Goal: Transaction & Acquisition: Purchase product/service

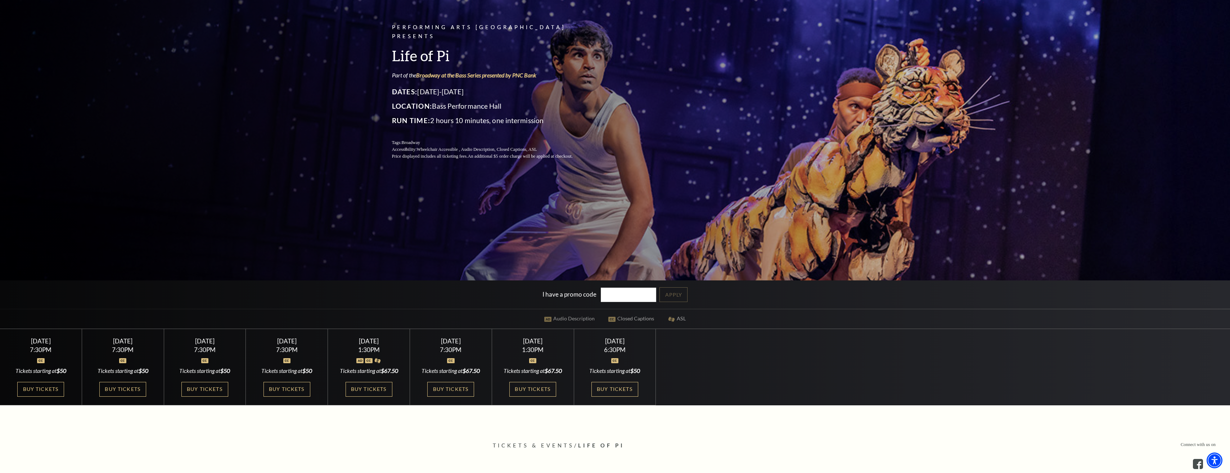
scroll to position [95, 0]
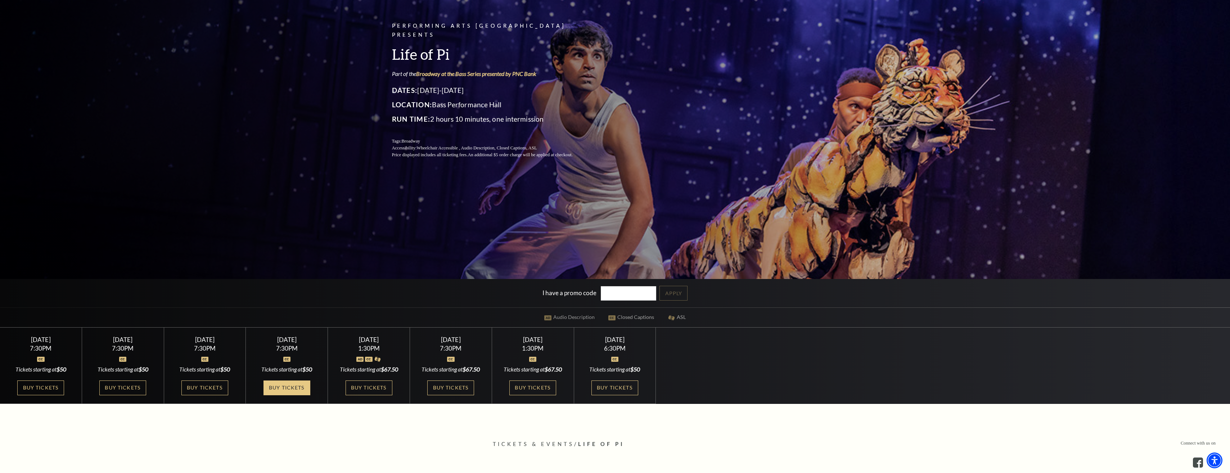
click at [285, 381] on link "Buy Tickets" at bounding box center [286, 387] width 47 height 15
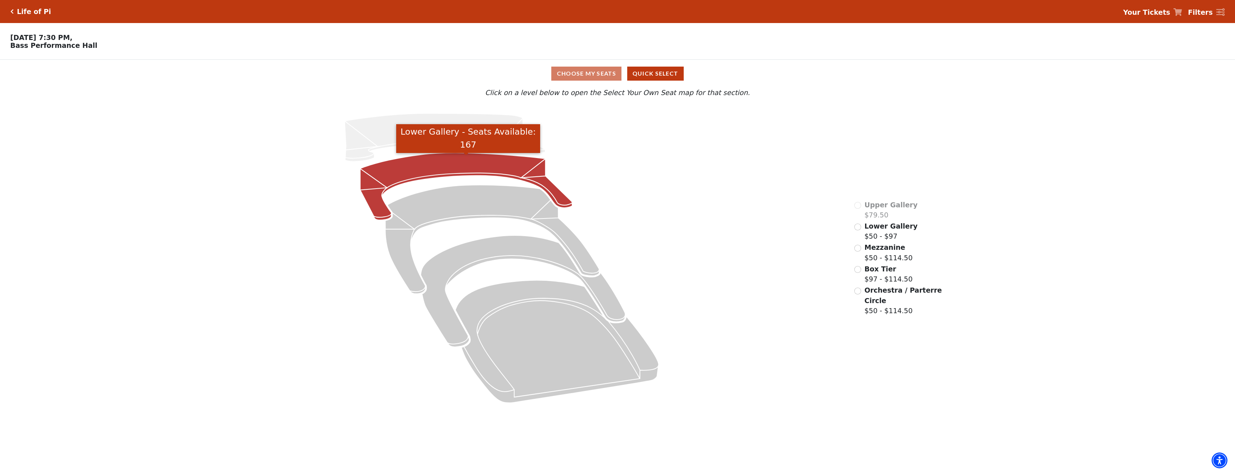
click at [470, 174] on icon "Lower Gallery - Seats Available: 167" at bounding box center [466, 186] width 212 height 67
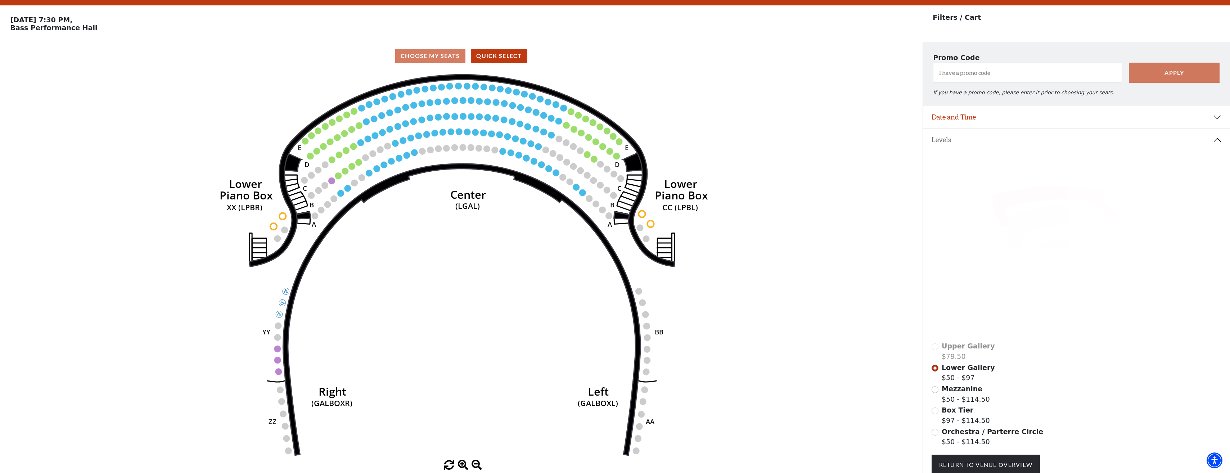
scroll to position [33, 0]
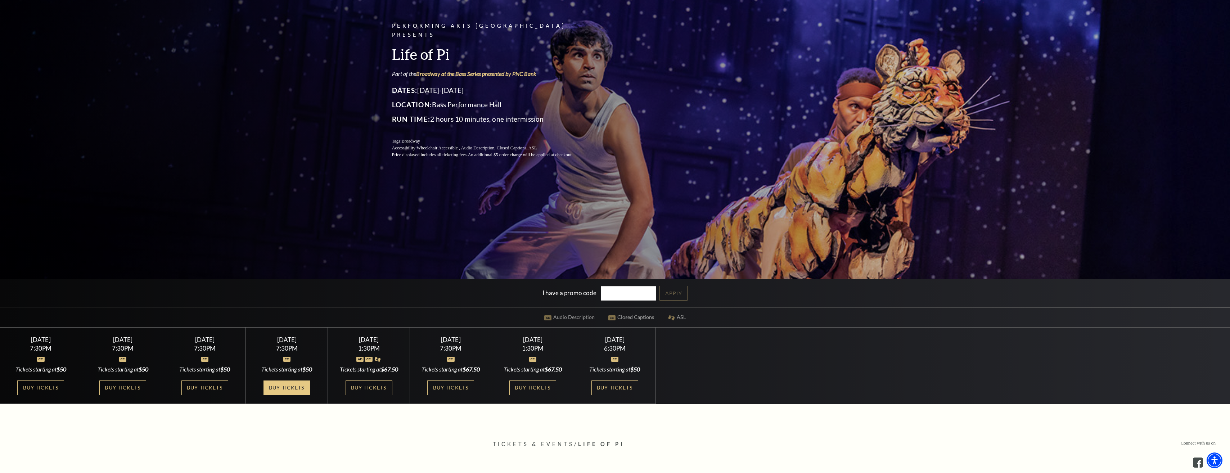
click at [291, 385] on link "Buy Tickets" at bounding box center [286, 387] width 47 height 15
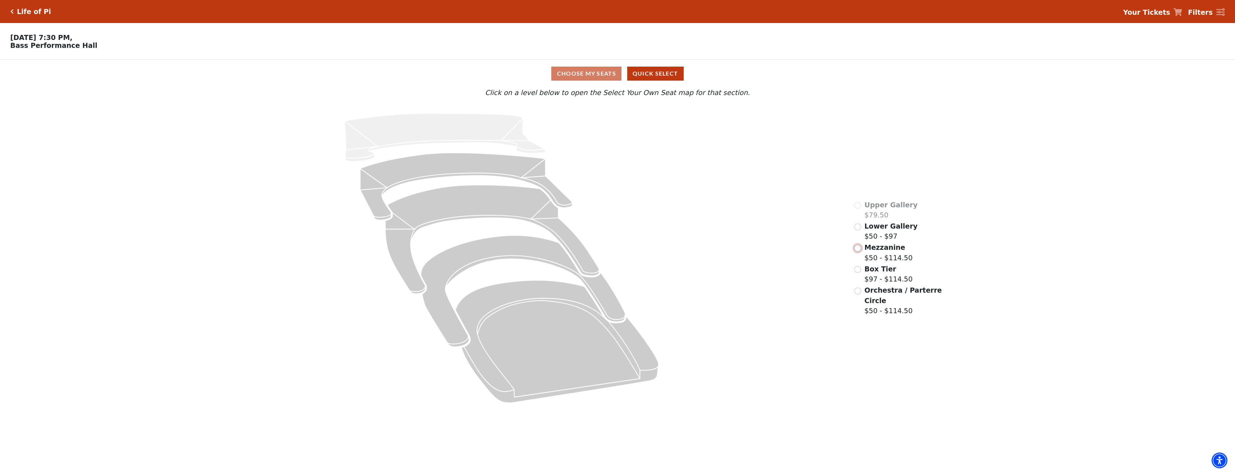
click at [858, 249] on input "Mezzanine$50 - $114.50\a" at bounding box center [857, 248] width 7 height 7
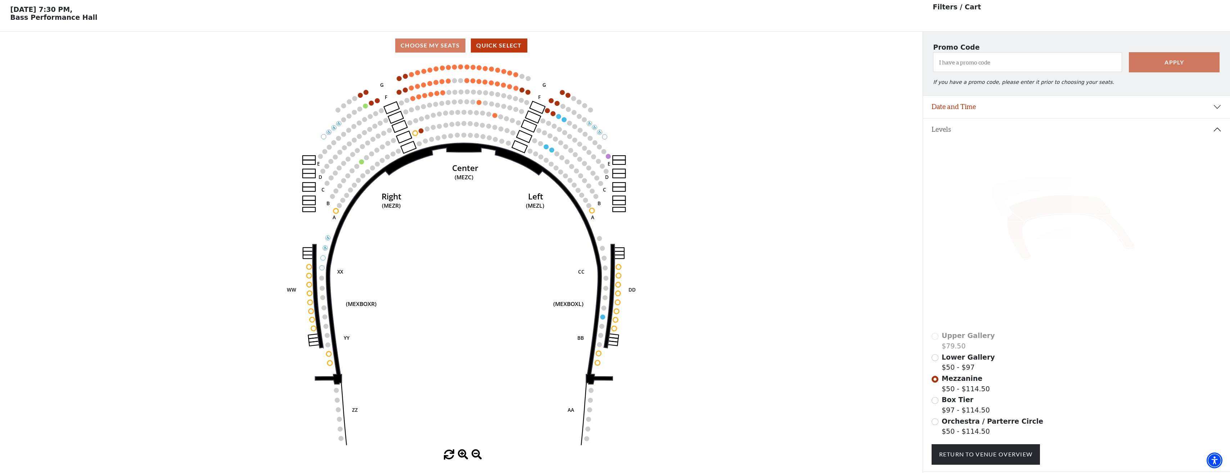
scroll to position [33, 0]
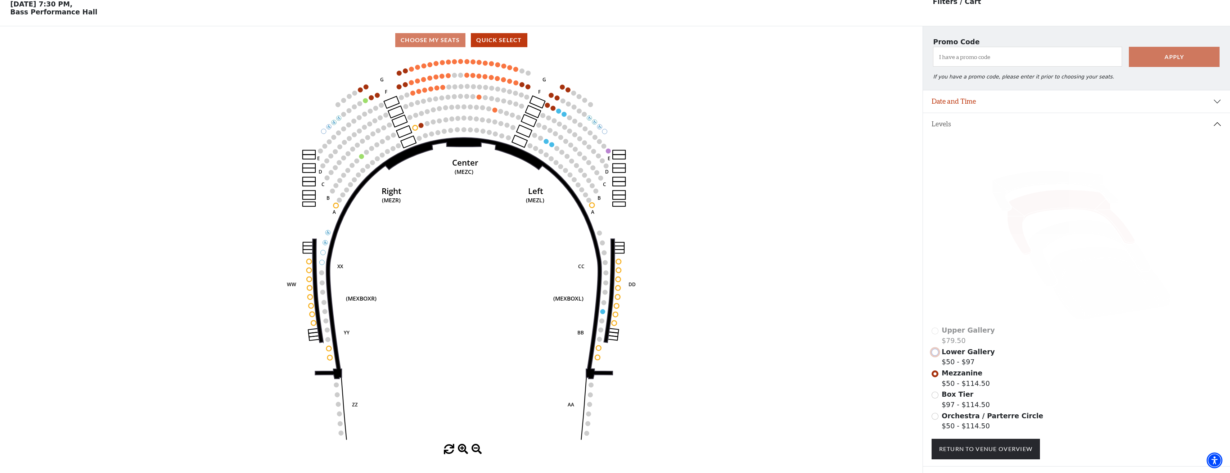
click at [934, 356] on input "Lower Gallery$50 - $97\a" at bounding box center [934, 352] width 7 height 7
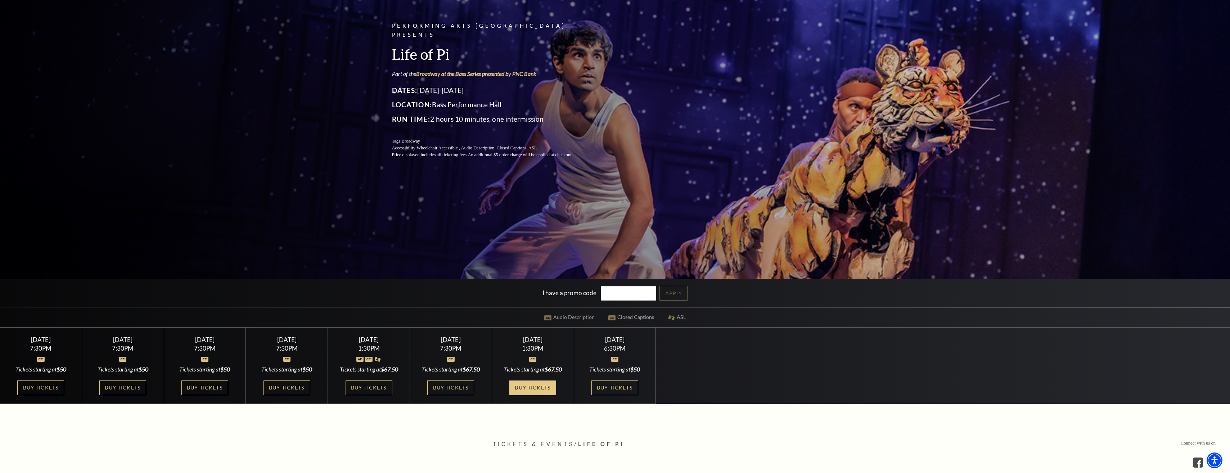
click at [538, 385] on link "Buy Tickets" at bounding box center [532, 387] width 47 height 15
click at [279, 387] on link "Buy Tickets" at bounding box center [286, 387] width 47 height 15
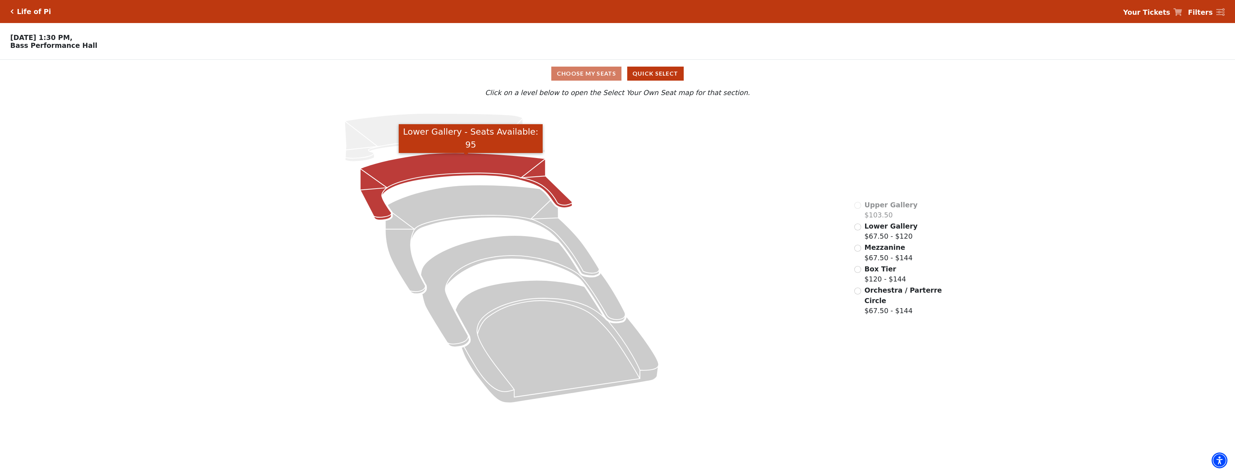
click at [537, 175] on icon "Lower Gallery - Seats Available: 95" at bounding box center [466, 186] width 212 height 67
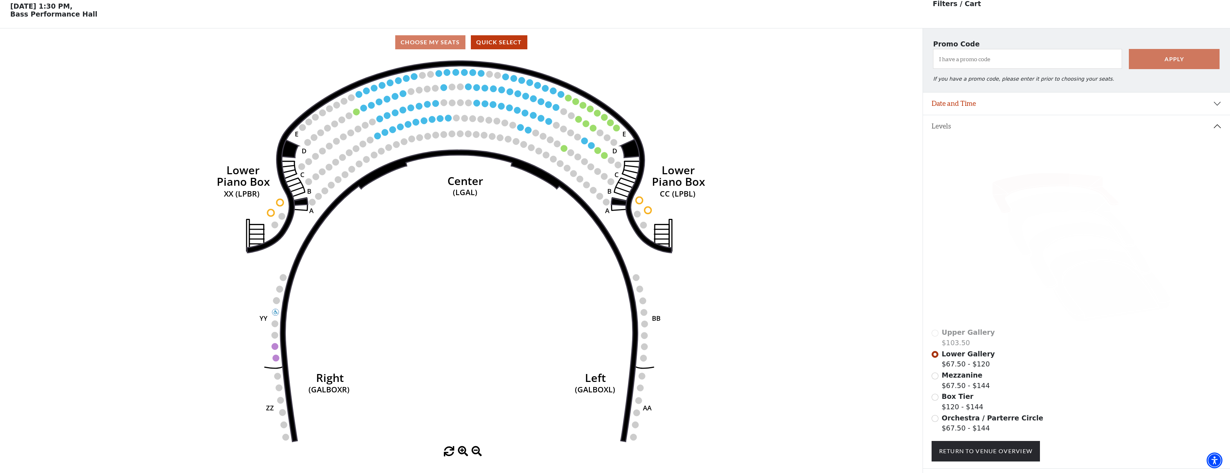
scroll to position [33, 0]
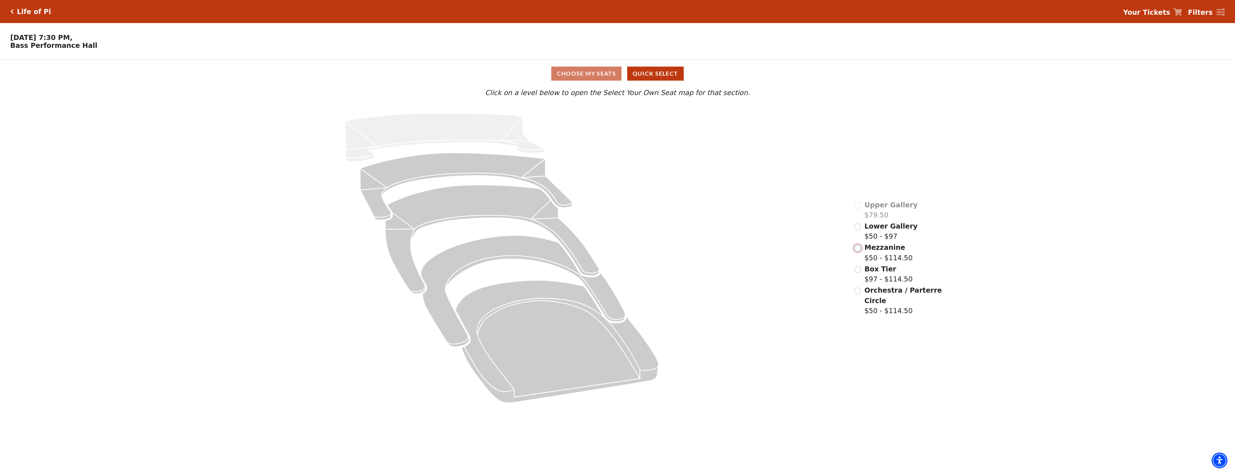
click at [859, 252] on input "Mezzanine$50 - $114.50\a" at bounding box center [857, 248] width 7 height 7
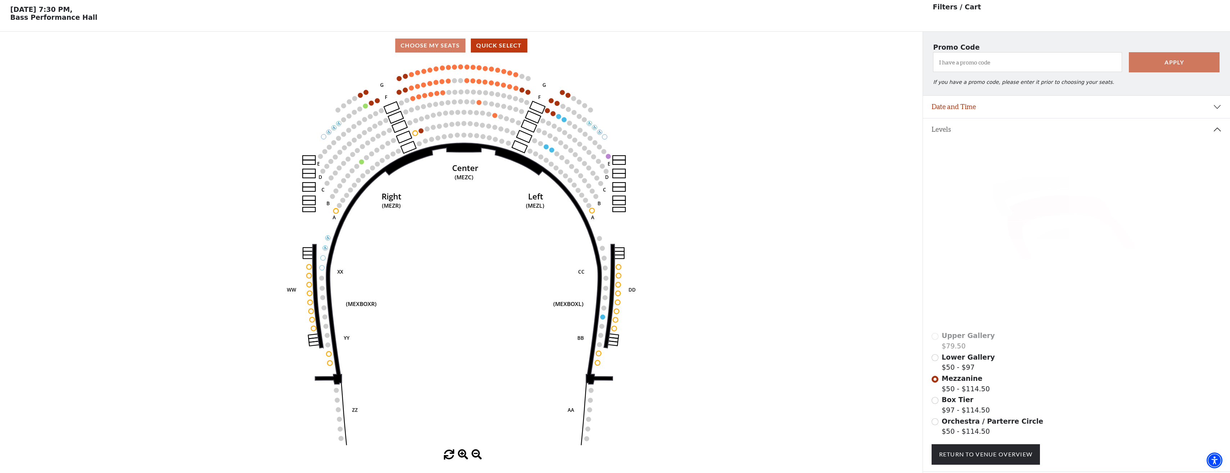
scroll to position [33, 0]
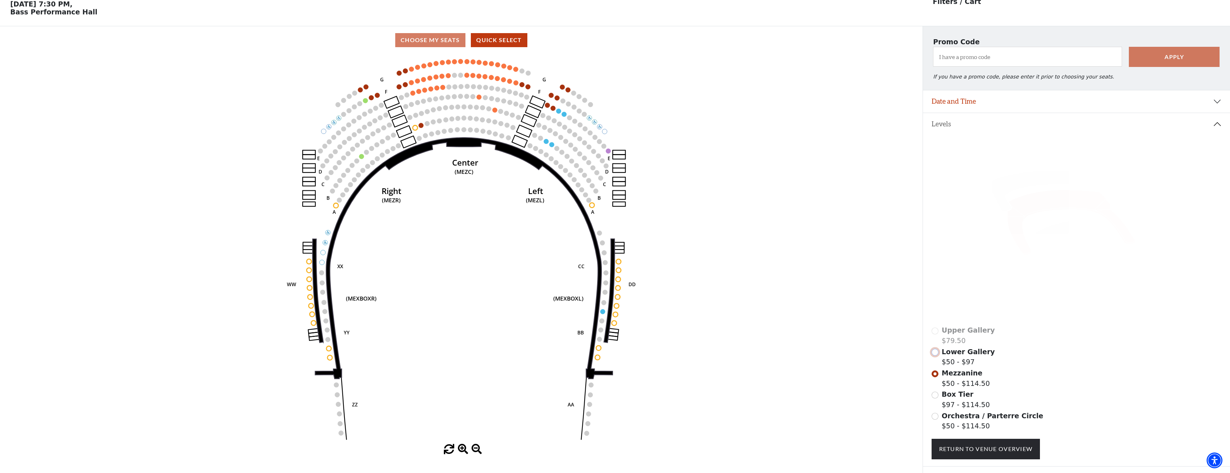
click at [936, 356] on input "Lower Gallery$50 - $97\a" at bounding box center [934, 352] width 7 height 7
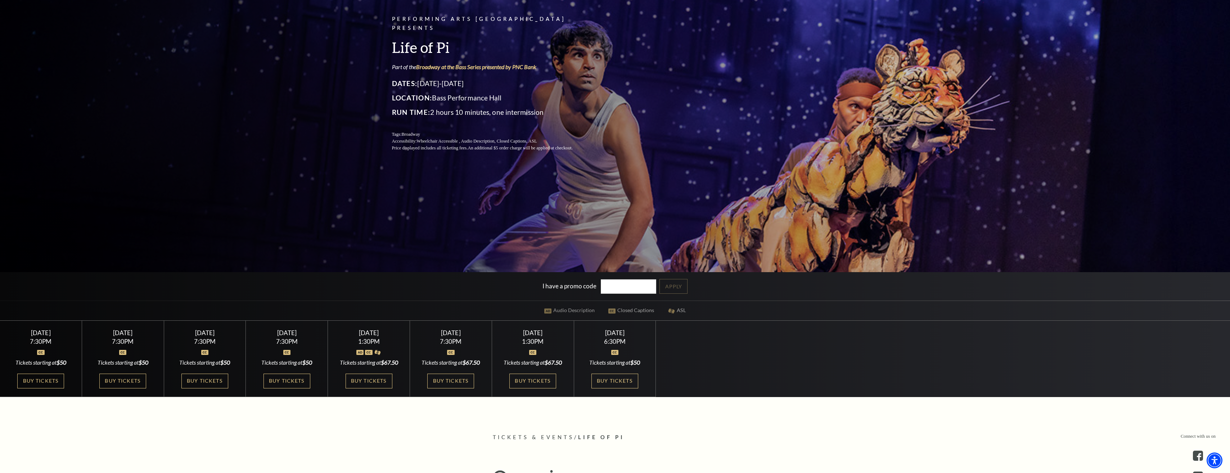
scroll to position [210, 0]
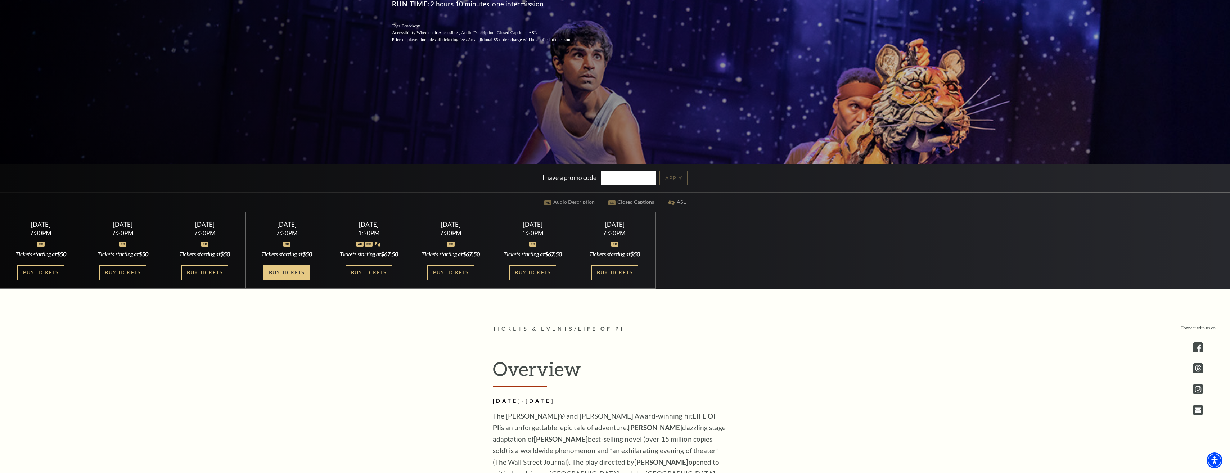
click at [286, 266] on link "Buy Tickets" at bounding box center [286, 272] width 47 height 15
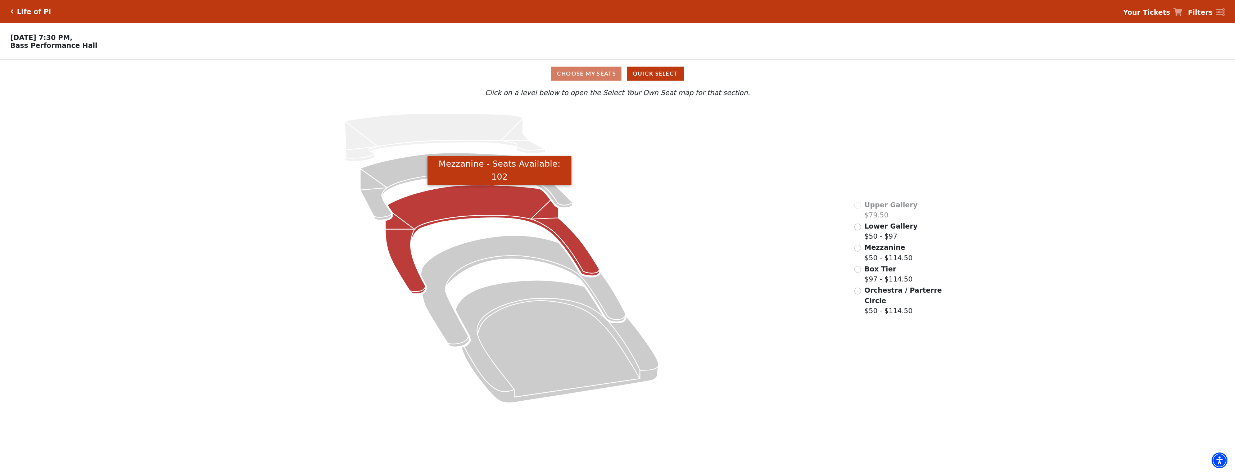
click at [454, 210] on icon "Mezzanine - Seats Available: 102" at bounding box center [492, 239] width 214 height 109
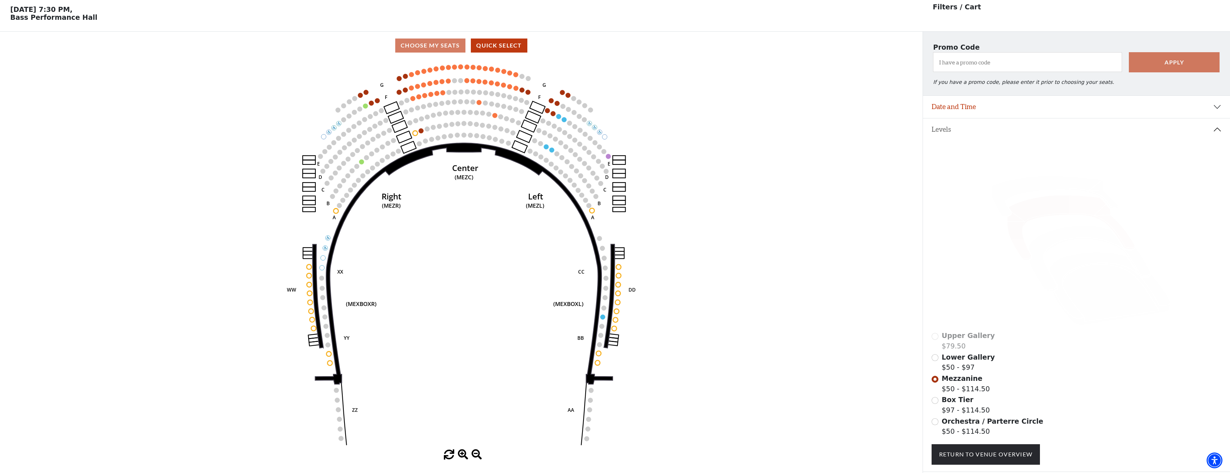
scroll to position [33, 0]
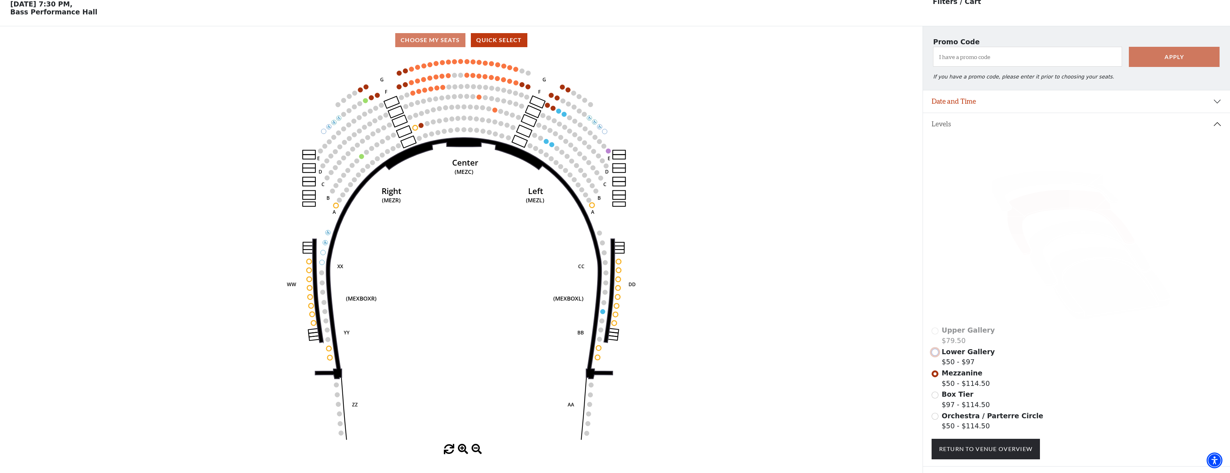
click at [934, 355] on input "Lower Gallery$50 - $97\a" at bounding box center [934, 352] width 7 height 7
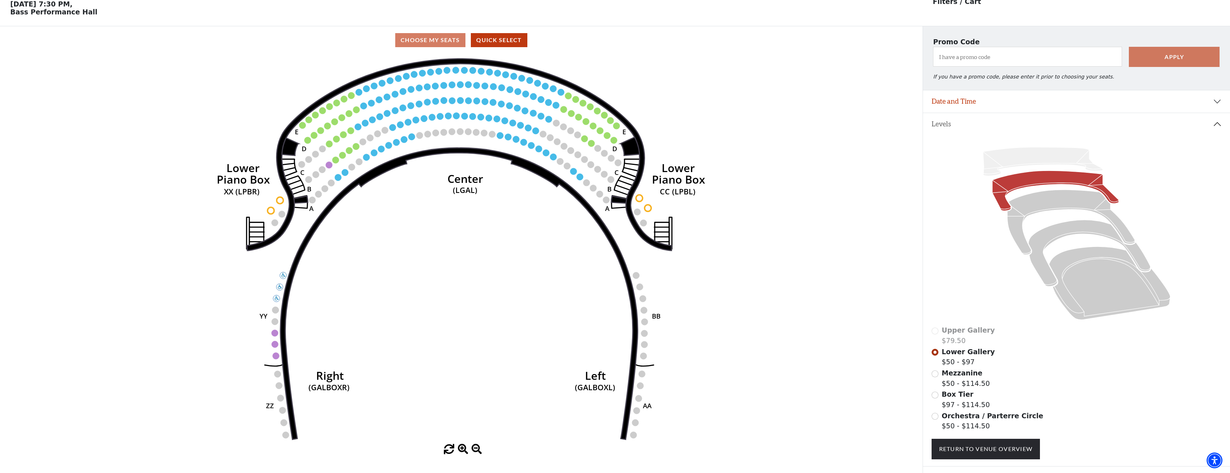
click at [939, 423] on div "Orchestra / Parterre Circle $50 - $114.50" at bounding box center [1076, 421] width 290 height 21
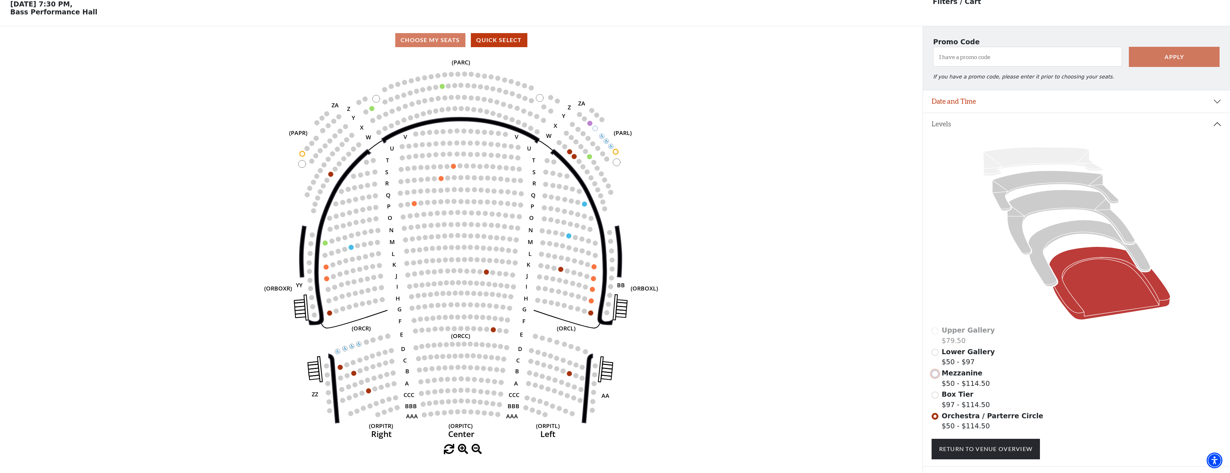
click at [936, 377] on input "Mezzanine$50 - $114.50\a" at bounding box center [934, 373] width 7 height 7
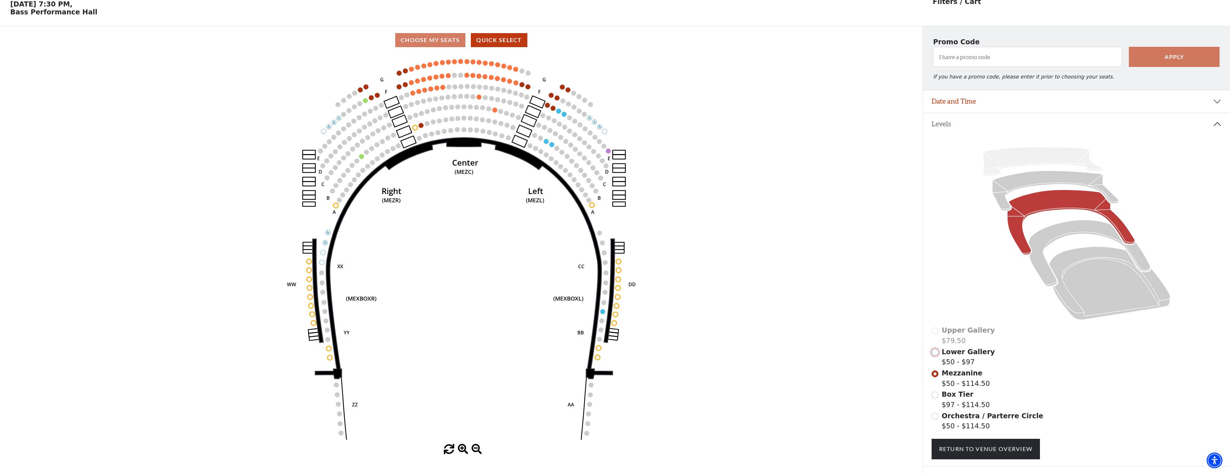
click at [934, 356] on input "Lower Gallery$50 - $97\a" at bounding box center [934, 352] width 7 height 7
